Goal: Complete application form: Complete application form

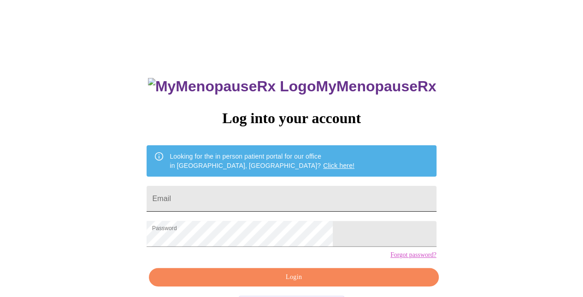
click at [326, 194] on input "Email" at bounding box center [292, 199] width 290 height 26
type input "nrlarose@live.com"
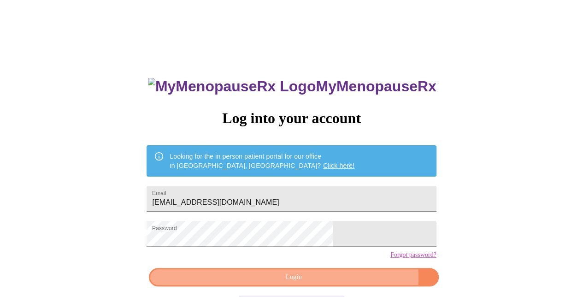
click at [336, 283] on span "Login" at bounding box center [294, 278] width 268 height 12
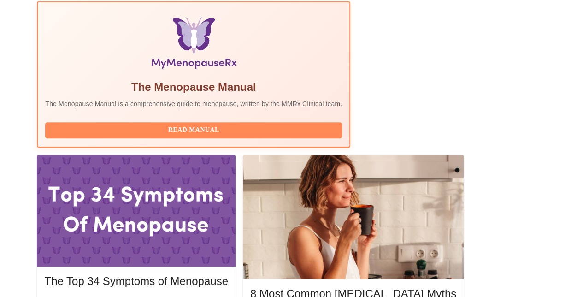
scroll to position [319, 0]
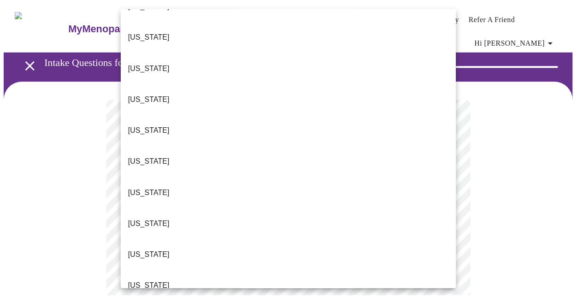
scroll to position [924, 0]
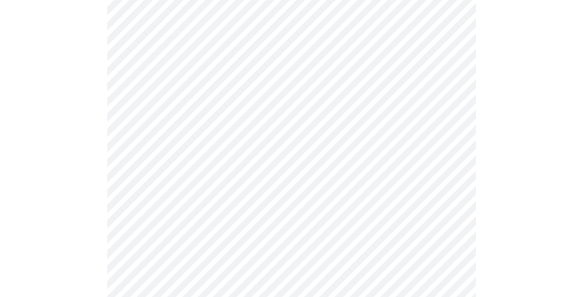
scroll to position [174, 0]
click at [244, 107] on body "MyMenopauseRx Appointments Messaging Labs Uploads Medications Community Refer a…" at bounding box center [292, 253] width 576 height 848
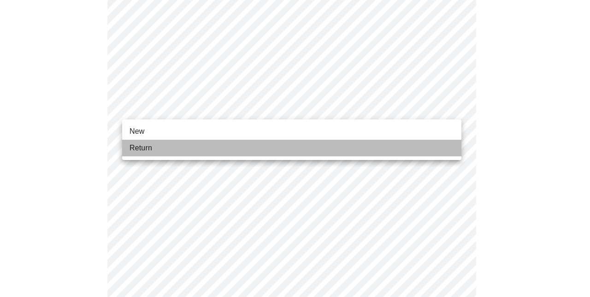
click at [188, 154] on li "Return" at bounding box center [291, 148] width 339 height 17
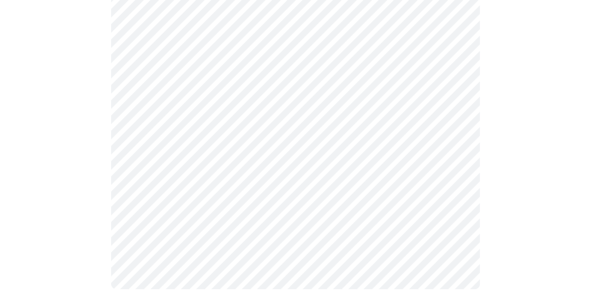
scroll to position [0, 0]
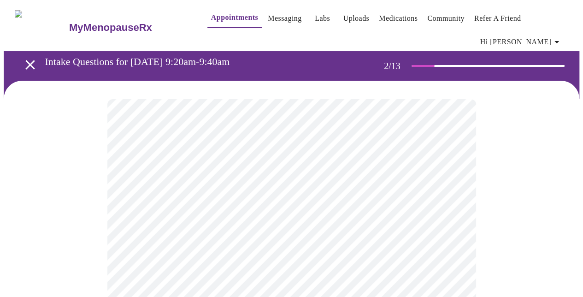
click at [300, 202] on body "MyMenopauseRx Appointments Messaging Labs Uploads Medications Community Refer a…" at bounding box center [292, 287] width 576 height 567
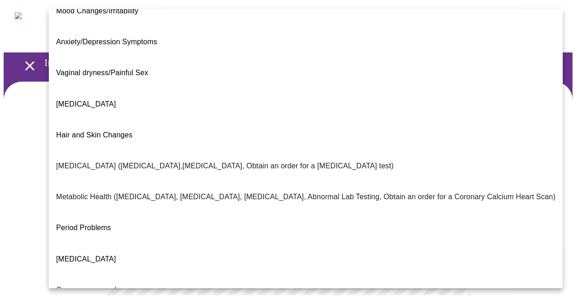
scroll to position [181, 0]
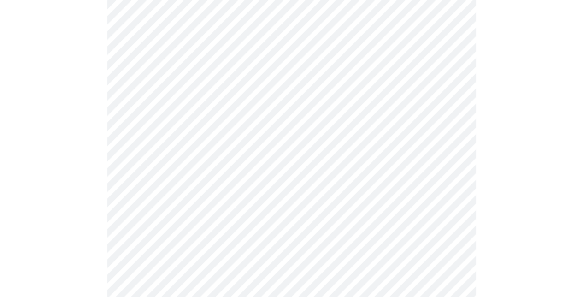
scroll to position [145, 0]
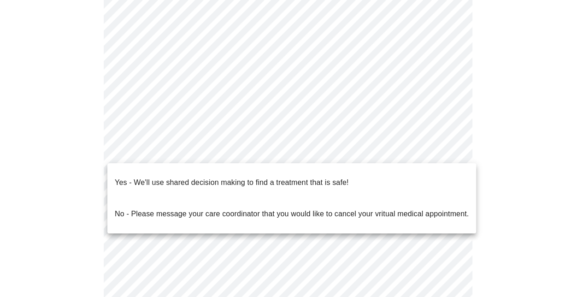
click at [254, 152] on body "MyMenopauseRx Appointments Messaging Labs Uploads Medications Community Refer a…" at bounding box center [292, 139] width 576 height 561
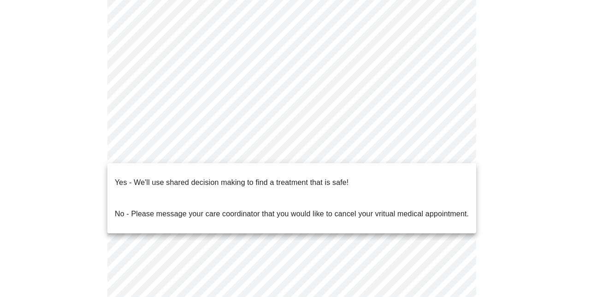
click at [256, 178] on p "Yes - We'll use shared decision making to find a treatment that is safe!" at bounding box center [232, 182] width 234 height 11
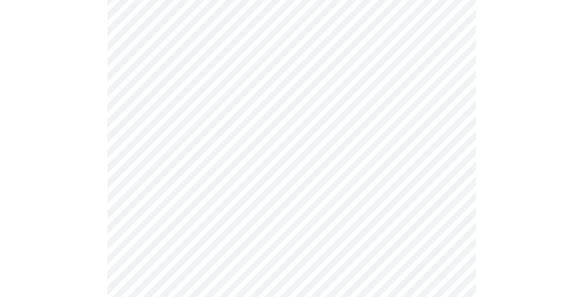
scroll to position [0, 0]
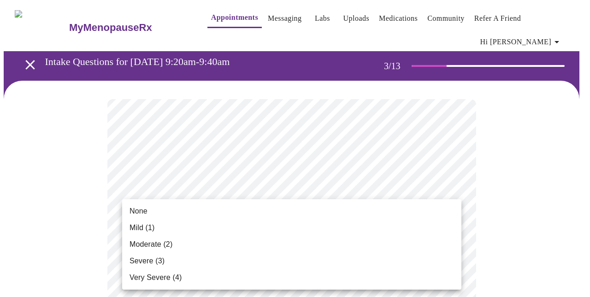
click at [297, 225] on li "Mild (1)" at bounding box center [291, 227] width 339 height 17
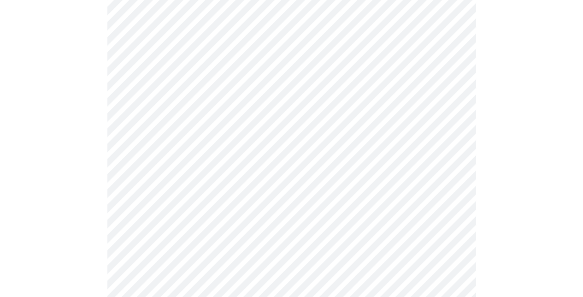
scroll to position [172, 0]
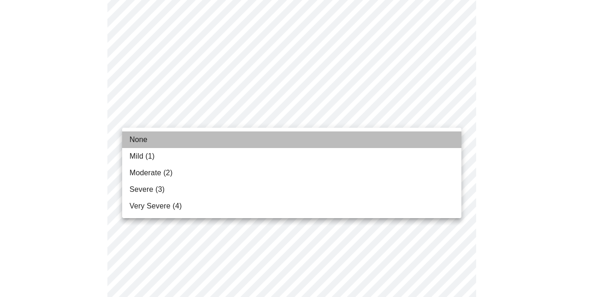
click at [268, 140] on li "None" at bounding box center [291, 139] width 339 height 17
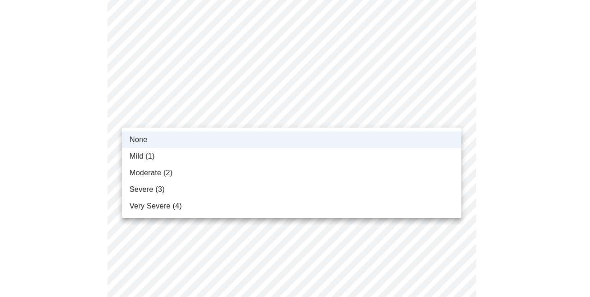
click at [243, 149] on li "Mild (1)" at bounding box center [291, 156] width 339 height 17
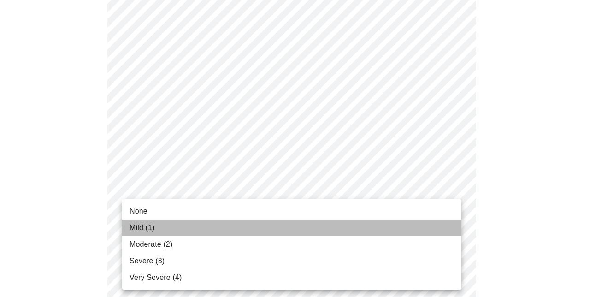
click at [224, 228] on li "Mild (1)" at bounding box center [291, 227] width 339 height 17
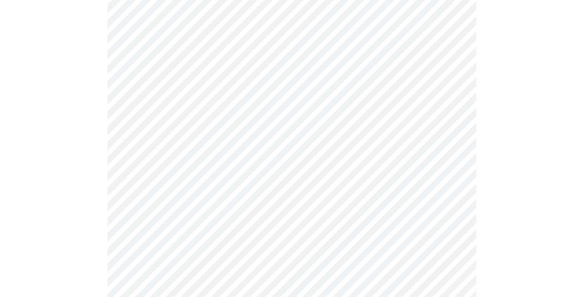
scroll to position [310, 0]
click at [209, 118] on body "MyMenopauseRx Appointments Messaging Labs Uploads Medications Community Refer a…" at bounding box center [292, 293] width 576 height 1201
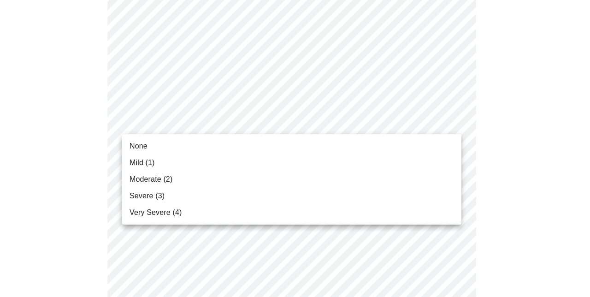
click at [194, 142] on li "None" at bounding box center [291, 146] width 339 height 17
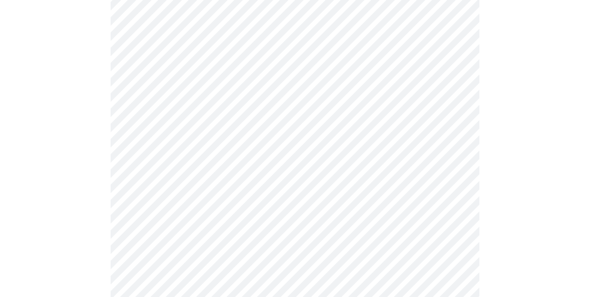
click at [212, 182] on body "MyMenopauseRx Appointments Messaging Labs Uploads Medications Community Refer a…" at bounding box center [295, 287] width 583 height 1188
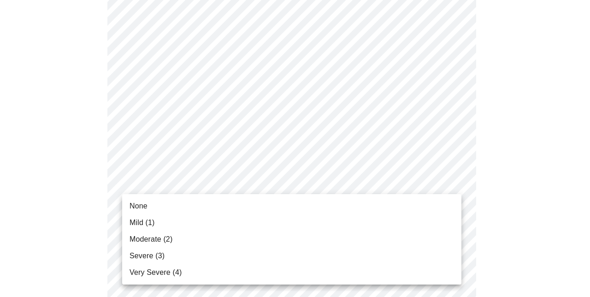
click at [165, 202] on li "None" at bounding box center [291, 206] width 339 height 17
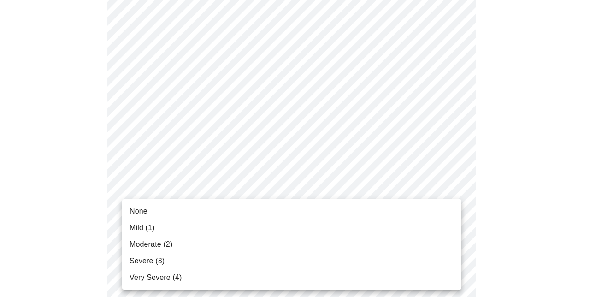
click at [264, 235] on body "MyMenopauseRx Appointments Messaging Labs Uploads Medications Community Refer a…" at bounding box center [295, 280] width 583 height 1175
click at [179, 208] on li "None" at bounding box center [291, 211] width 339 height 17
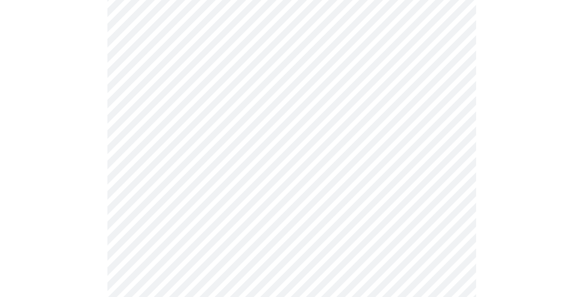
scroll to position [469, 0]
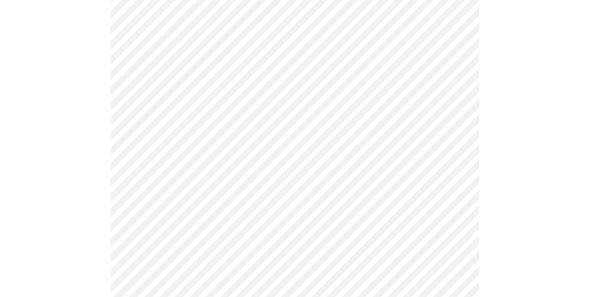
click at [213, 155] on body "MyMenopauseRx Appointments Messaging Labs Uploads Medications Community Refer a…" at bounding box center [295, 116] width 583 height 1162
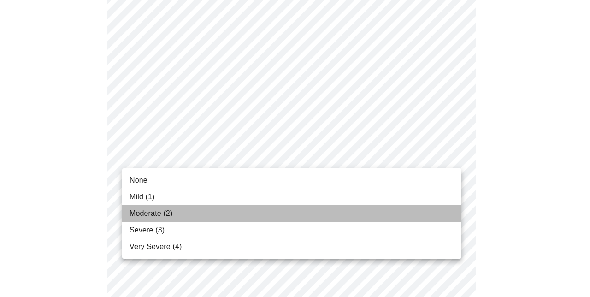
click at [190, 213] on li "Moderate (2)" at bounding box center [291, 213] width 339 height 17
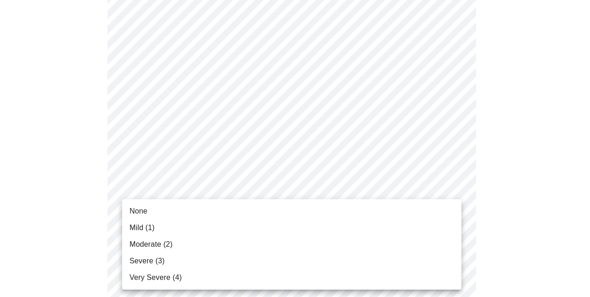
click at [195, 227] on body "MyMenopauseRx Appointments Messaging Labs Uploads Medications Community Refer a…" at bounding box center [295, 109] width 583 height 1149
click at [190, 213] on li "None" at bounding box center [291, 211] width 339 height 17
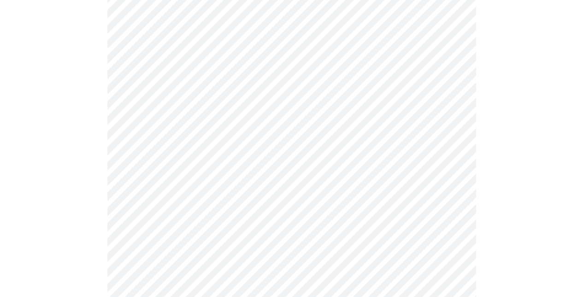
scroll to position [640, 0]
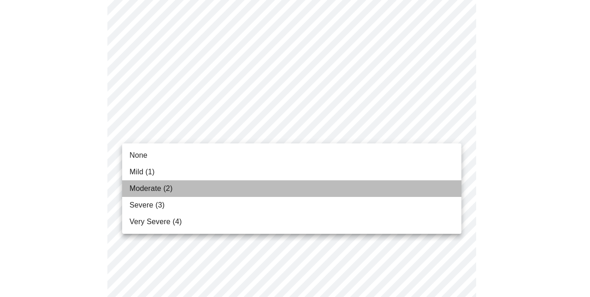
click at [212, 188] on li "Moderate (2)" at bounding box center [291, 188] width 339 height 17
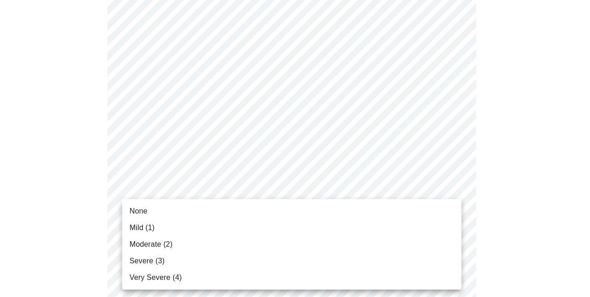
click at [203, 207] on li "None" at bounding box center [291, 211] width 339 height 17
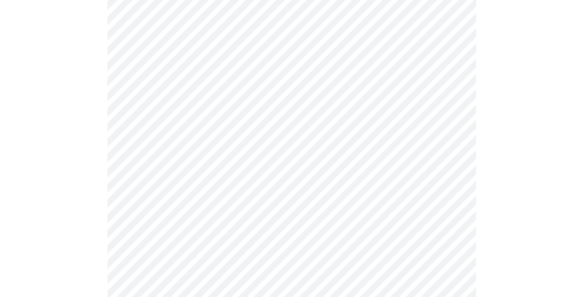
scroll to position [773, 0]
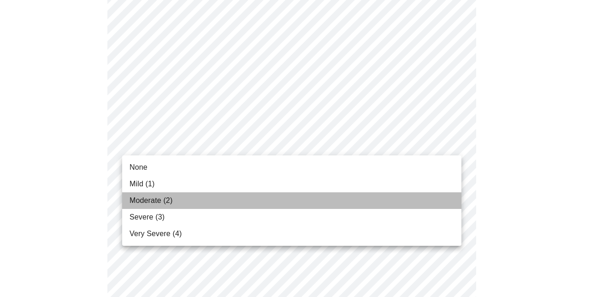
click at [184, 202] on li "Moderate (2)" at bounding box center [291, 200] width 339 height 17
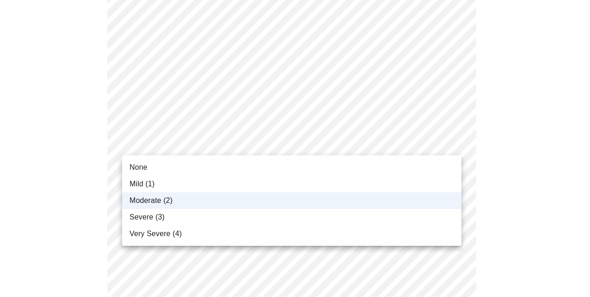
click at [194, 216] on li "Severe (3)" at bounding box center [291, 217] width 339 height 17
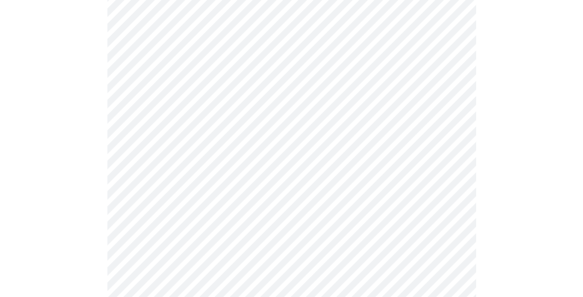
scroll to position [438, 0]
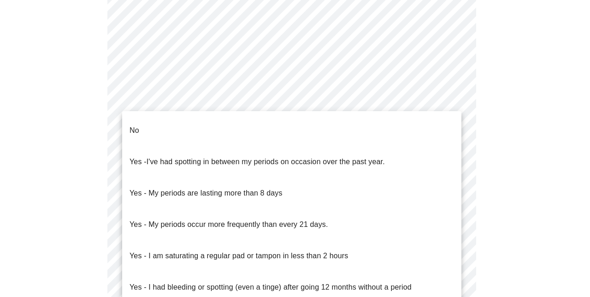
click at [330, 104] on body "MyMenopauseRx Appointments Messaging Labs Uploads Medications Community Refer a…" at bounding box center [295, 8] width 583 height 885
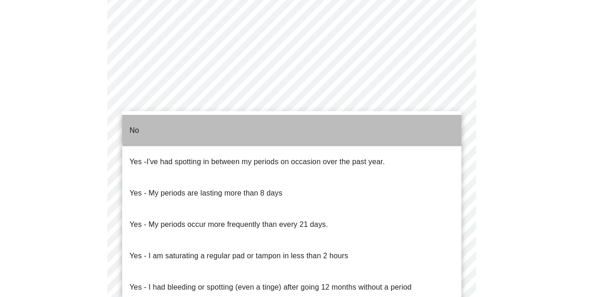
click at [297, 125] on li "No" at bounding box center [291, 130] width 339 height 31
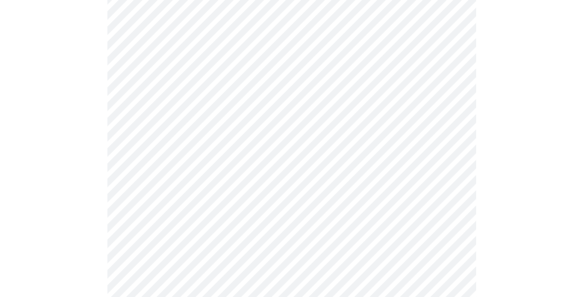
click at [316, 170] on body "MyMenopauseRx Appointments Messaging Labs Uploads Medications Community Refer a…" at bounding box center [292, 5] width 576 height 879
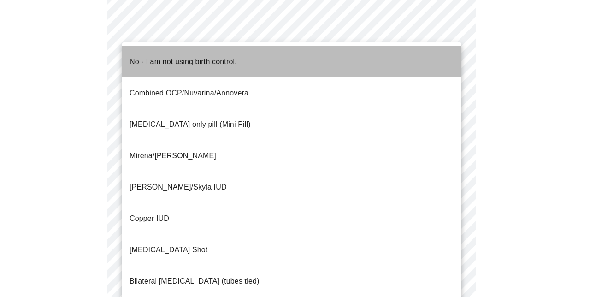
click at [286, 58] on li "No - I am not using birth control." at bounding box center [291, 61] width 339 height 31
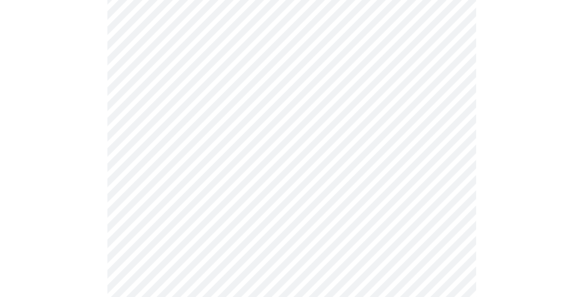
click at [408, 245] on body "MyMenopauseRx Appointments Messaging Labs Uploads Medications Community Refer a…" at bounding box center [292, 3] width 576 height 874
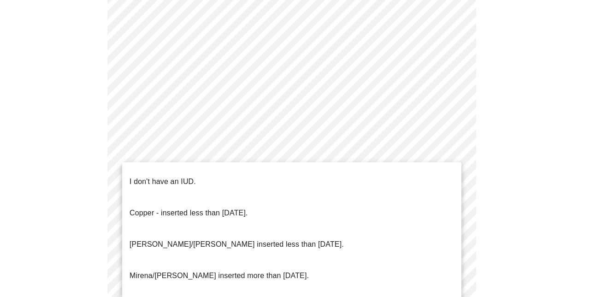
click at [280, 172] on li "I don't have an IUD." at bounding box center [291, 181] width 339 height 31
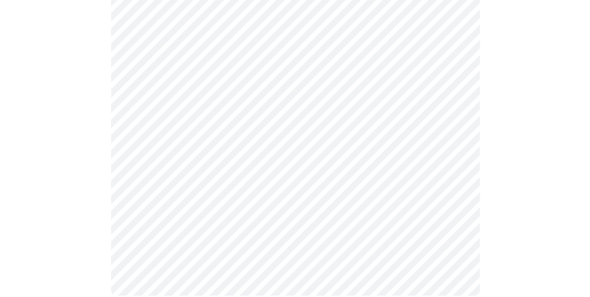
scroll to position [571, 0]
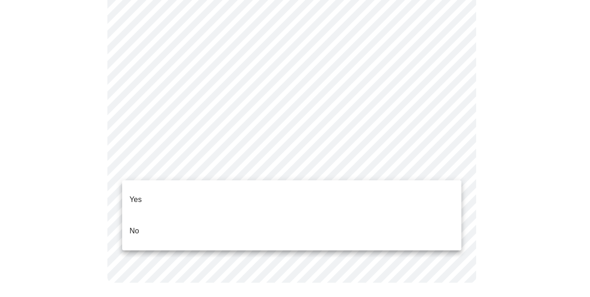
click at [229, 215] on li "No" at bounding box center [291, 230] width 339 height 31
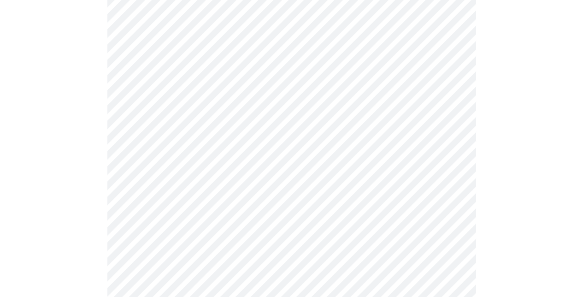
scroll to position [2428, 0]
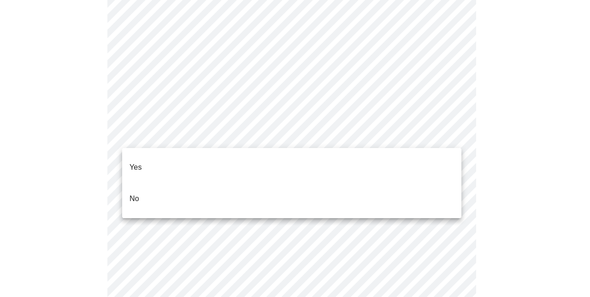
click at [273, 183] on li "No" at bounding box center [291, 198] width 339 height 31
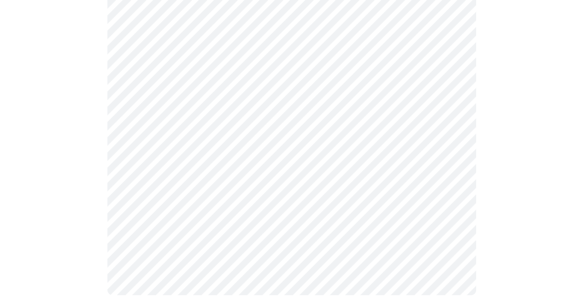
scroll to position [462, 0]
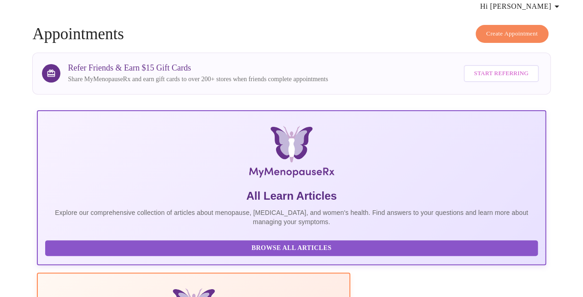
scroll to position [23, 0]
